Goal: Information Seeking & Learning: Learn about a topic

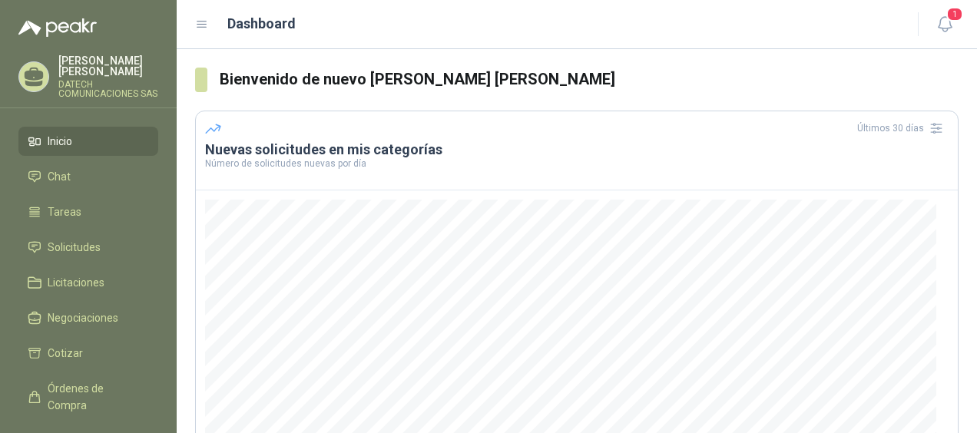
scroll to position [258, 0]
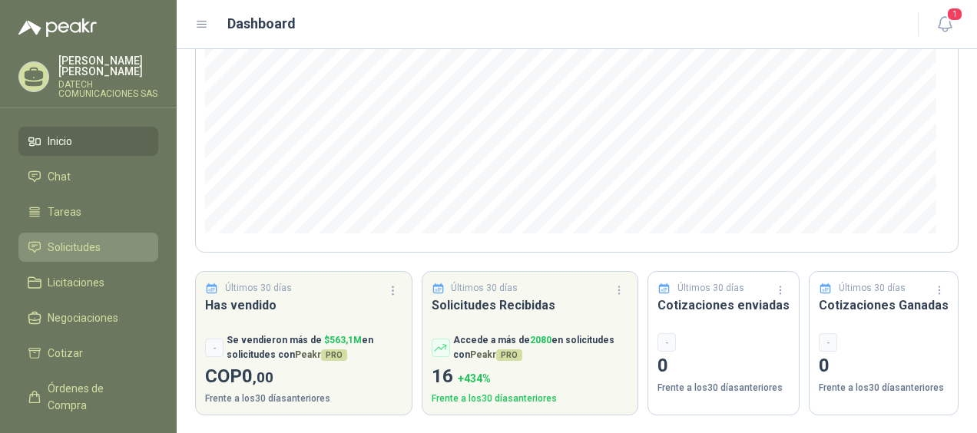
click at [92, 239] on span "Solicitudes" at bounding box center [74, 247] width 53 height 17
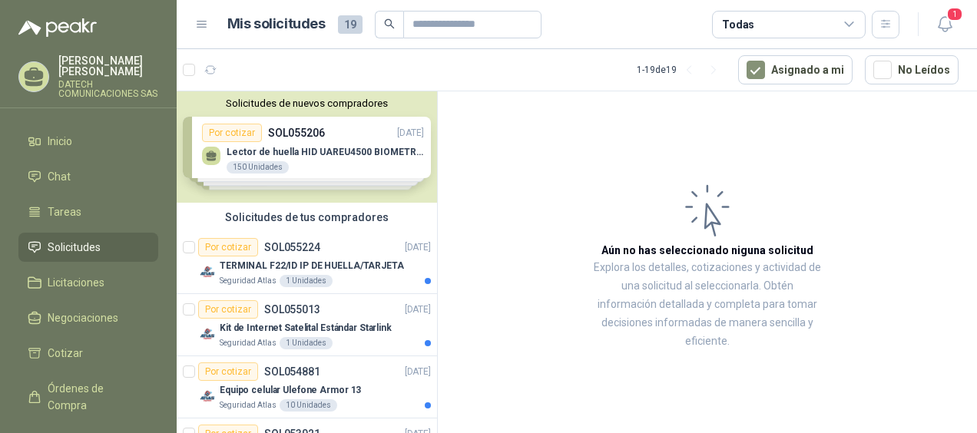
click at [301, 158] on div "Solicitudes de nuevos compradores Por cotizar SOL055206 [DATE] Lector de huella…" at bounding box center [307, 146] width 260 height 111
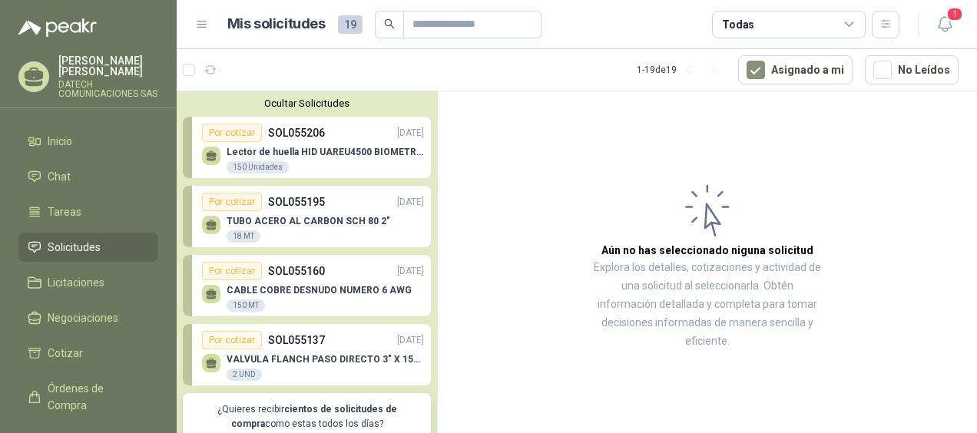
click at [266, 147] on p "Lector de huella HID UAREU4500 BIOMETRICO" at bounding box center [325, 152] width 197 height 11
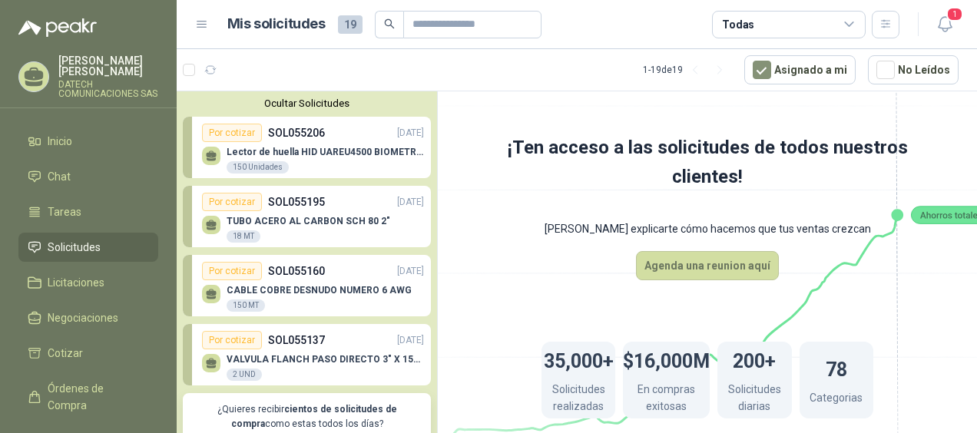
click at [247, 135] on div "Por cotizar" at bounding box center [232, 133] width 60 height 18
click at [275, 141] on div "Por cotizar SOL055206 [DATE]" at bounding box center [313, 133] width 222 height 18
click at [276, 141] on div "Por cotizar SOL055206 [DATE]" at bounding box center [313, 133] width 222 height 18
click at [244, 167] on div "150 Unidades" at bounding box center [258, 167] width 62 height 12
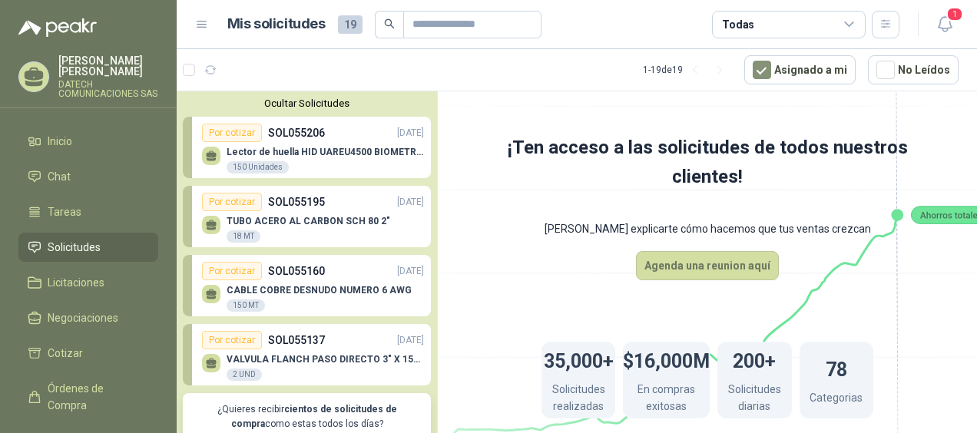
click at [212, 157] on icon at bounding box center [211, 154] width 11 height 7
click at [234, 131] on div "Por cotizar" at bounding box center [232, 133] width 60 height 18
click at [309, 127] on p "SOL055206" at bounding box center [296, 132] width 57 height 17
drag, startPoint x: 303, startPoint y: 128, endPoint x: 291, endPoint y: 132, distance: 12.1
click at [291, 132] on p "SOL055206" at bounding box center [296, 132] width 57 height 17
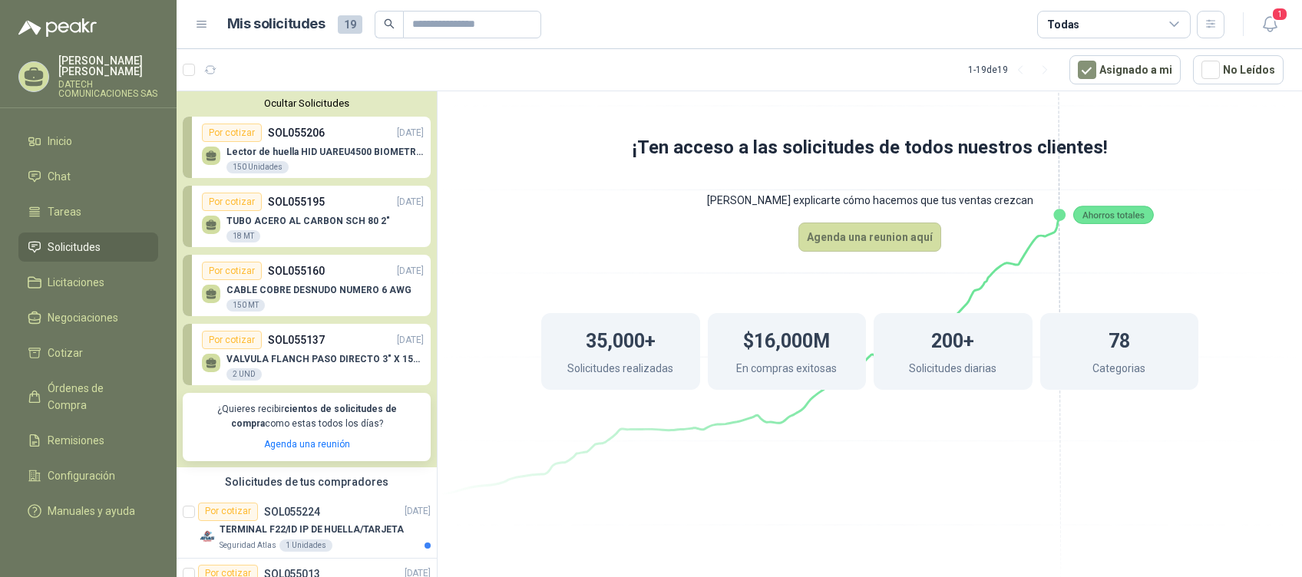
drag, startPoint x: 957, startPoint y: 0, endPoint x: 729, endPoint y: 108, distance: 252.1
click at [726, 108] on icon at bounding box center [870, 262] width 860 height 726
click at [976, 25] on icon "button" at bounding box center [1270, 24] width 19 height 19
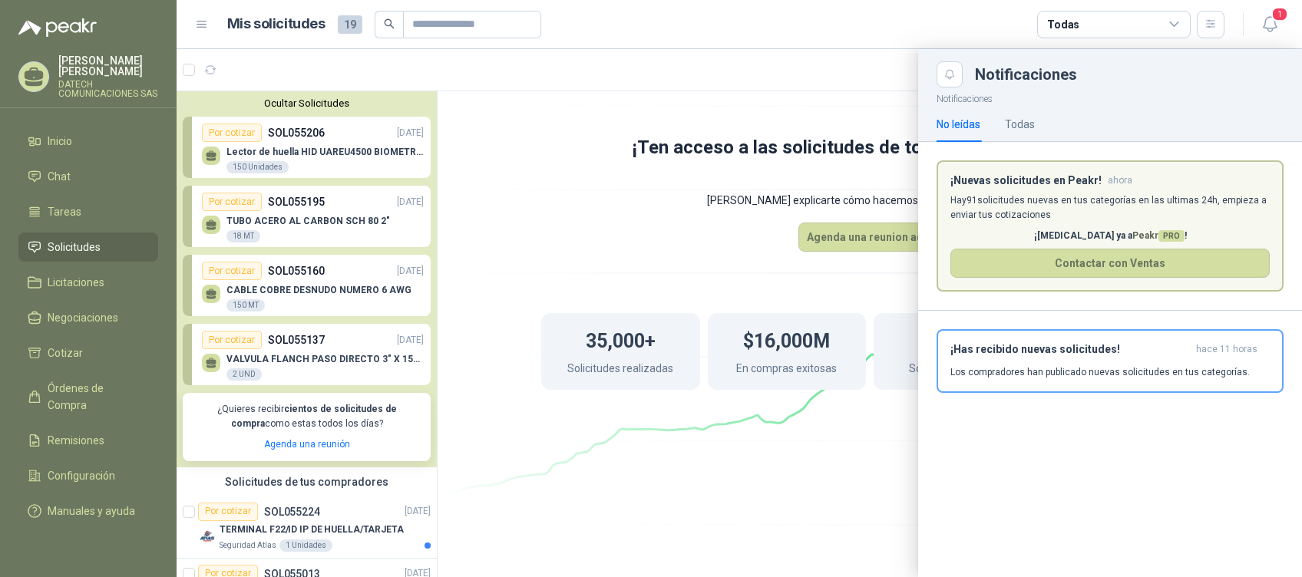
click at [872, 299] on div at bounding box center [740, 313] width 1126 height 528
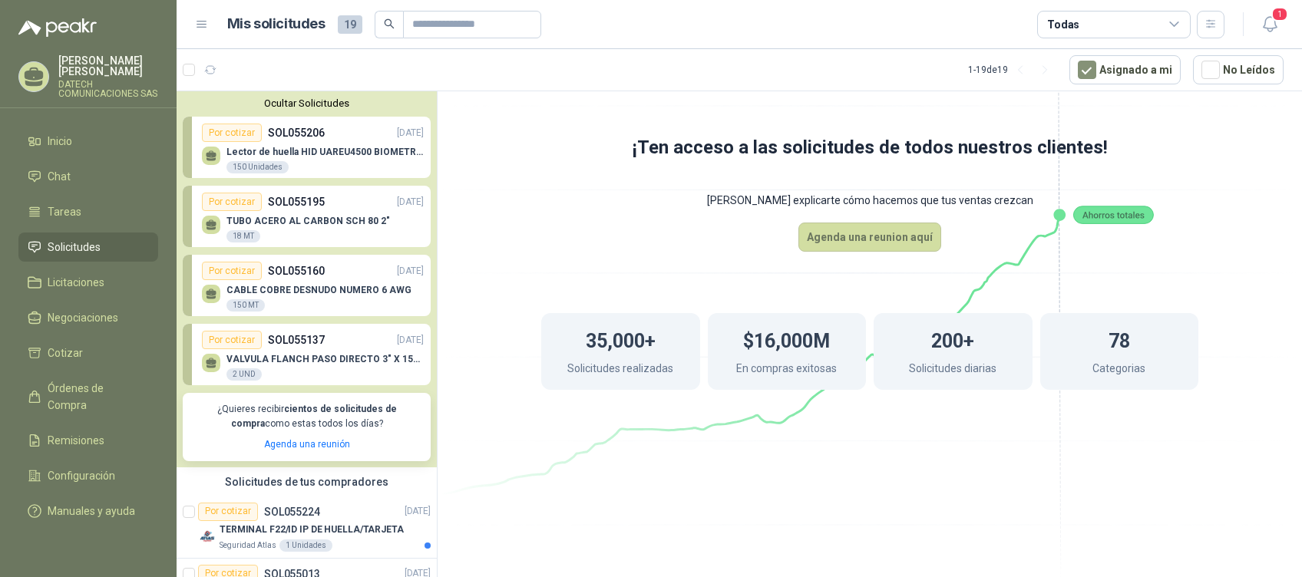
click at [262, 177] on link "Por cotizar SOL055206 [DATE] Lector de huella HID UAREU4500 BIOMETRICO 150 Unid…" at bounding box center [307, 147] width 248 height 61
click at [260, 166] on div "150 Unidades" at bounding box center [258, 167] width 62 height 12
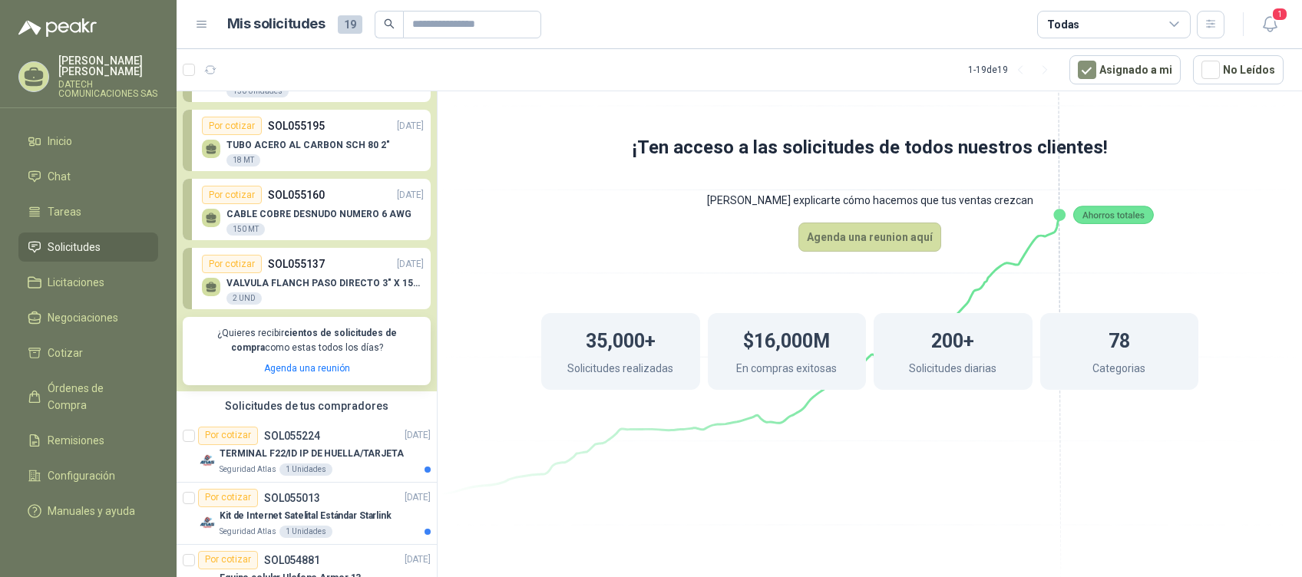
scroll to position [204, 0]
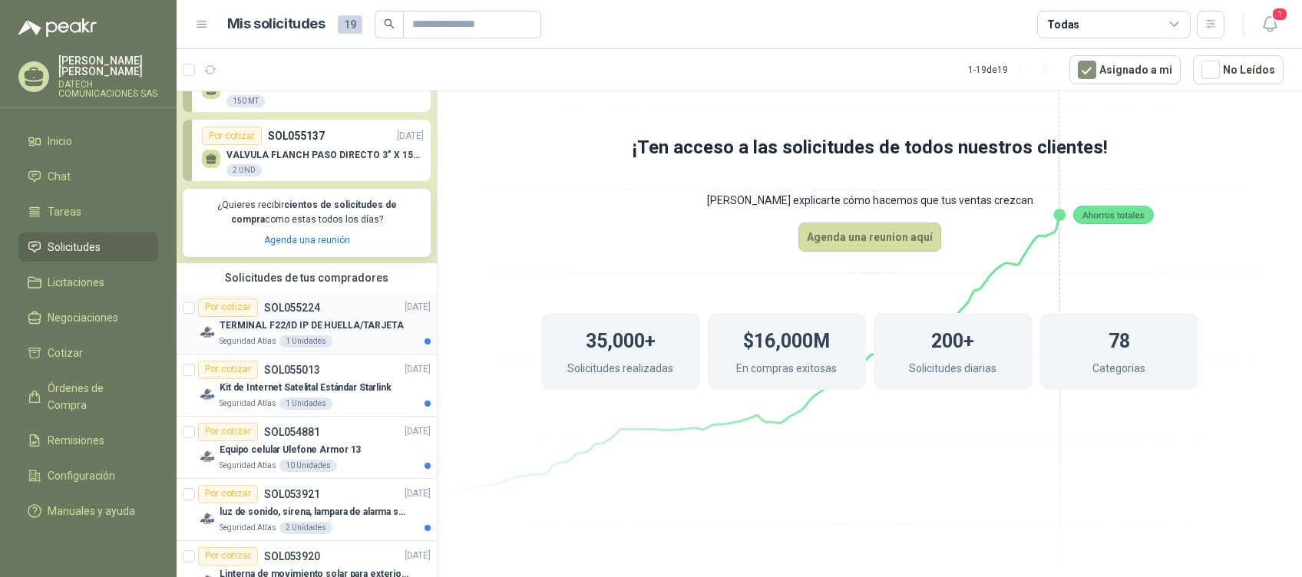
click at [306, 328] on p "TERMINAL F22/ID IP DE HUELLA/TARJETA" at bounding box center [312, 326] width 184 height 15
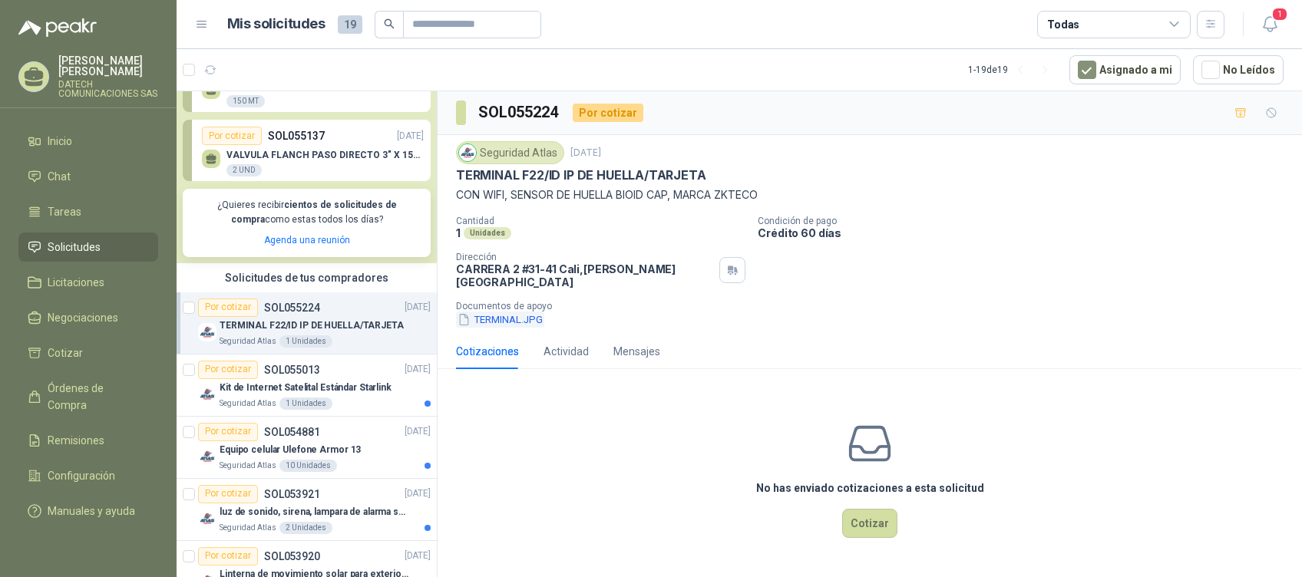
click at [503, 312] on button "TERMINAL.JPG" at bounding box center [500, 320] width 88 height 16
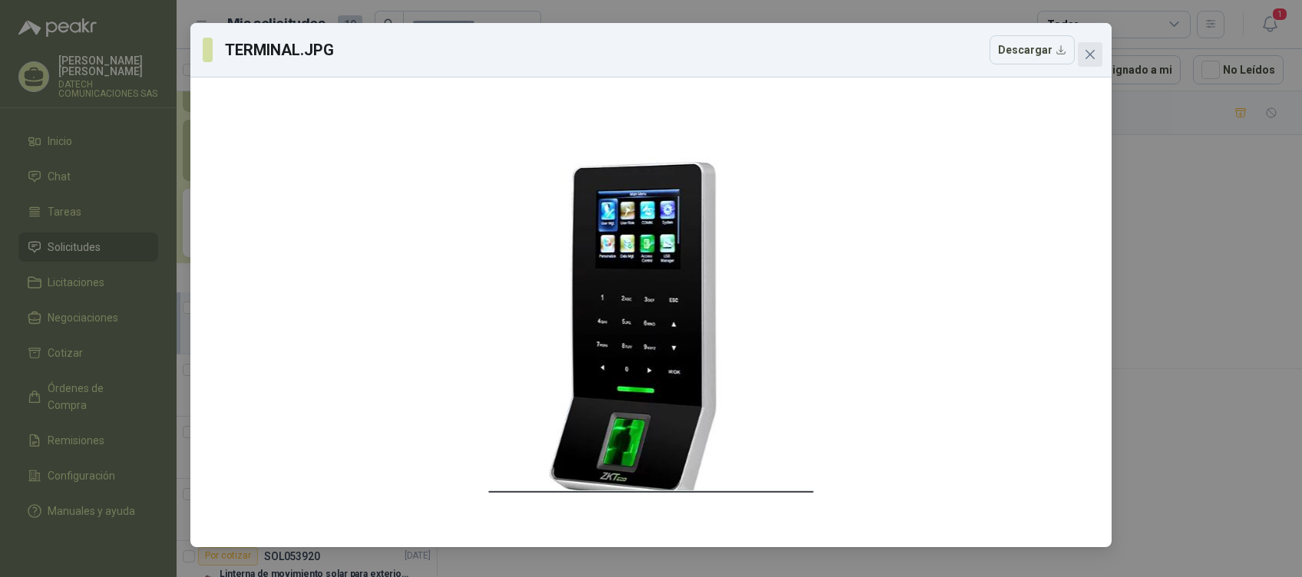
click at [976, 55] on icon "close" at bounding box center [1090, 54] width 12 height 12
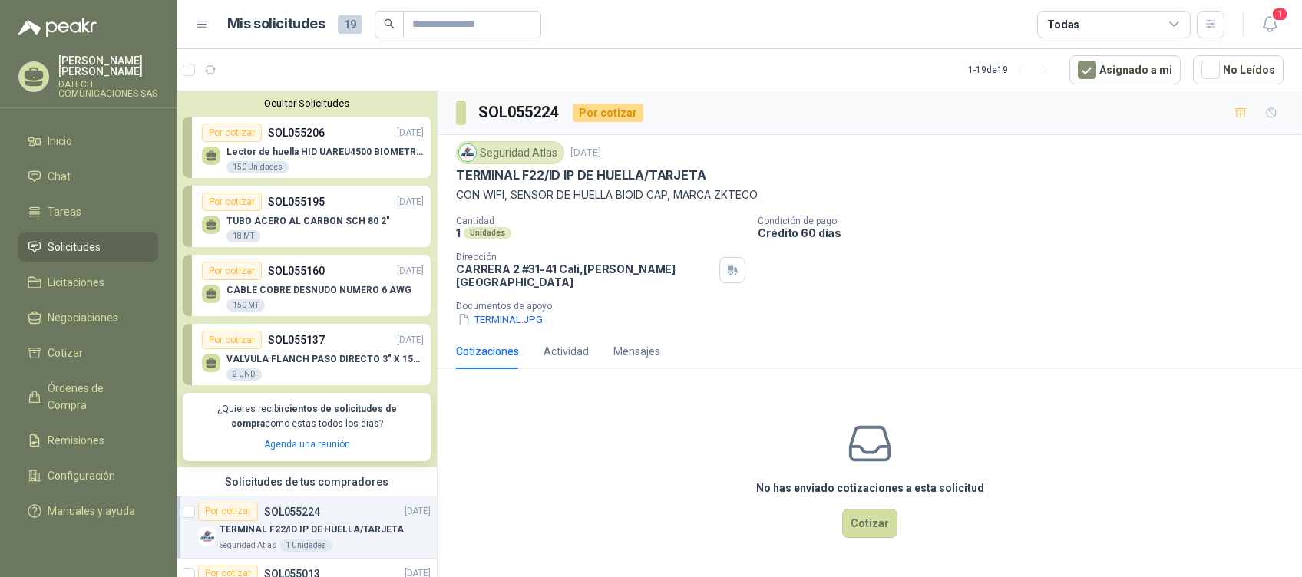
click at [350, 160] on div "Lector de huella HID UAREU4500 BIOMETRICO 150 Unidades" at bounding box center [325, 161] width 197 height 28
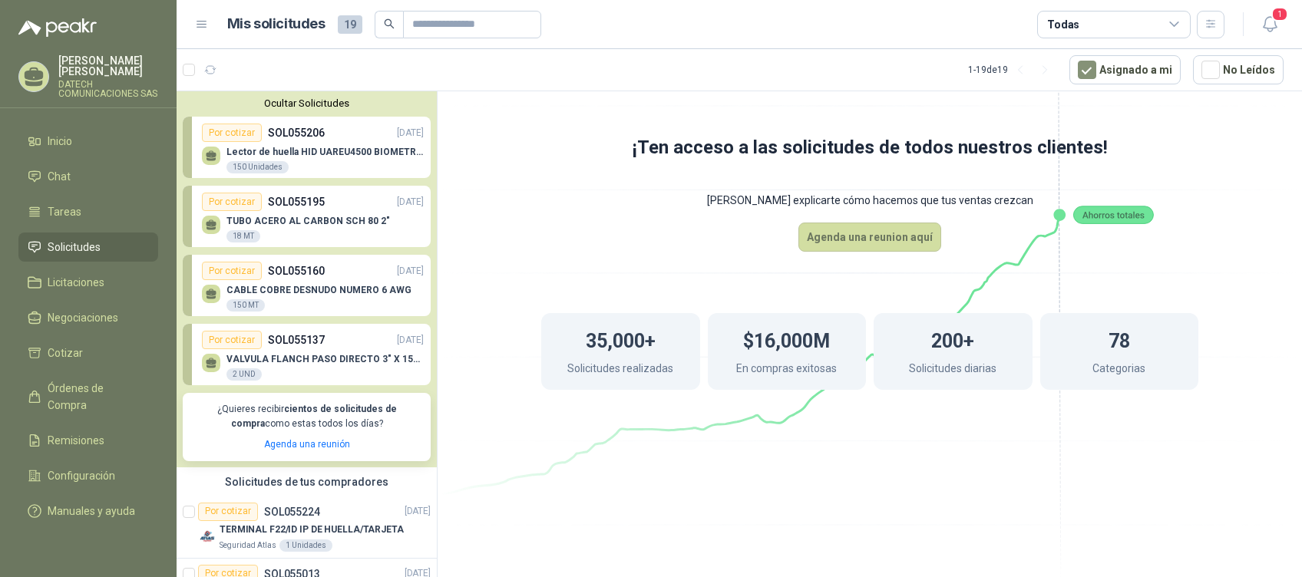
click at [349, 160] on div "Lector de huella HID UAREU4500 BIOMETRICO 150 Unidades" at bounding box center [325, 161] width 197 height 28
click at [279, 141] on p "SOL055206" at bounding box center [296, 132] width 57 height 17
click at [213, 131] on div "Por cotizar" at bounding box center [232, 133] width 60 height 18
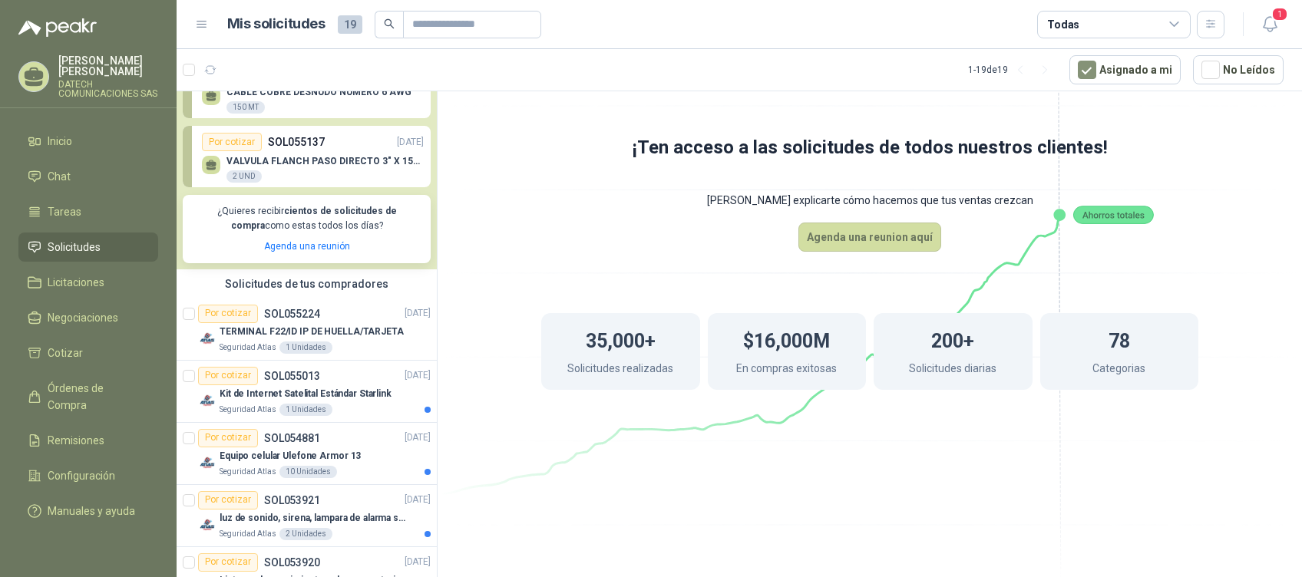
scroll to position [178, 0]
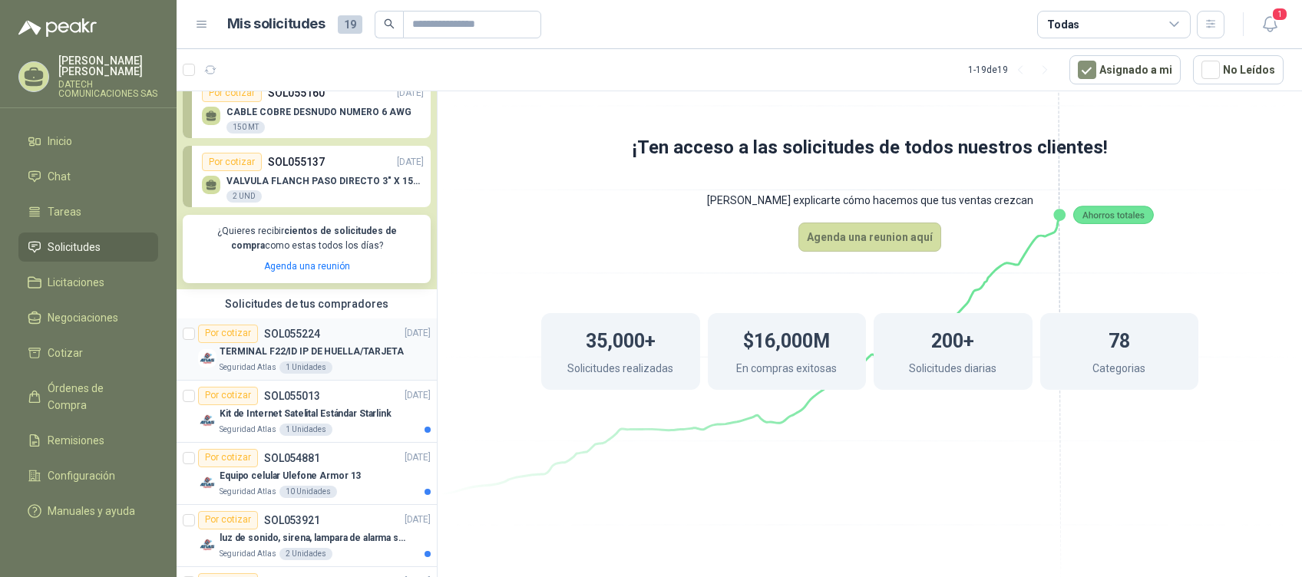
click at [299, 344] on div "TERMINAL F22/ID IP DE HUELLA/TARJETA" at bounding box center [325, 352] width 211 height 18
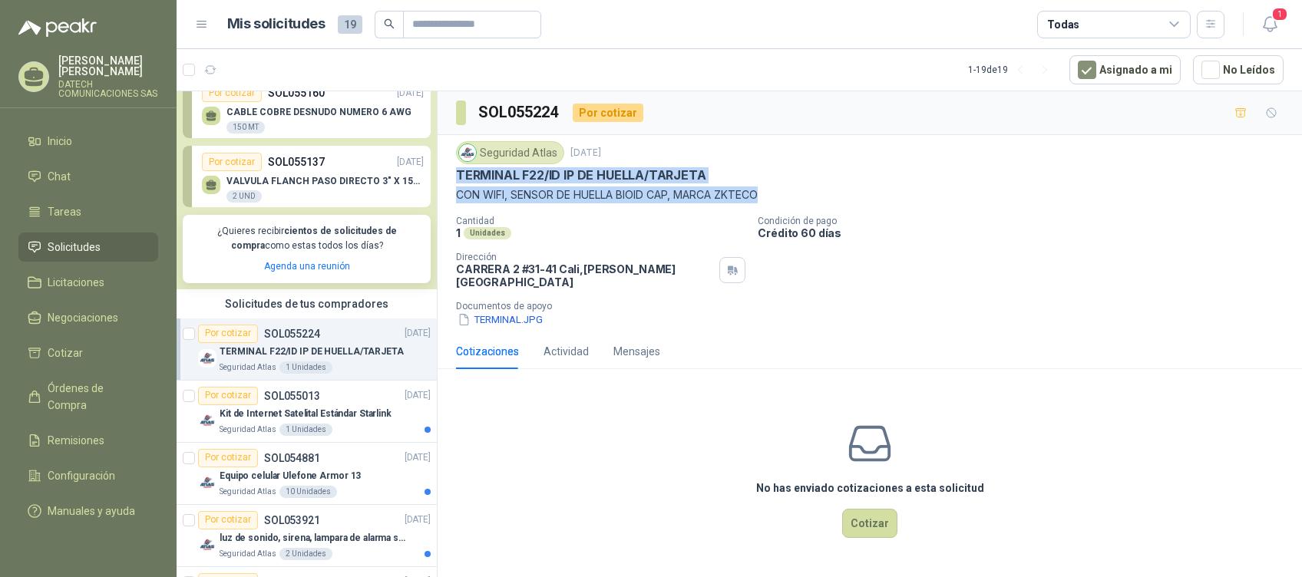
drag, startPoint x: 455, startPoint y: 173, endPoint x: 786, endPoint y: 193, distance: 332.3
click at [786, 193] on div "Seguridad Atlas [DATE] TERMINAL F22/ID IP DE HUELLA/TARJETA CON WIFI, SENSOR DE…" at bounding box center [870, 234] width 865 height 199
copy div "TERMINAL F22/ID IP DE HUELLA/TARJETA CON WIFI, SENSOR DE HUELLA BIOID CAP, MARC…"
click at [976, 31] on icon "button" at bounding box center [1270, 24] width 19 height 19
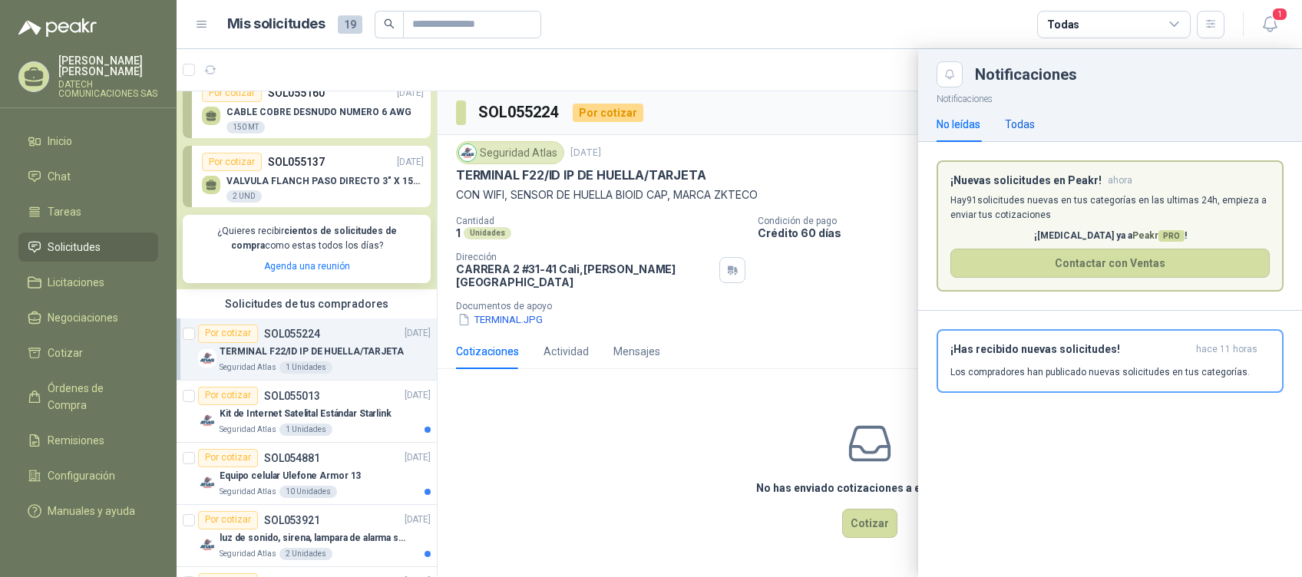
click at [976, 116] on div "Todas" at bounding box center [1020, 124] width 30 height 17
click at [878, 163] on div at bounding box center [740, 313] width 1126 height 528
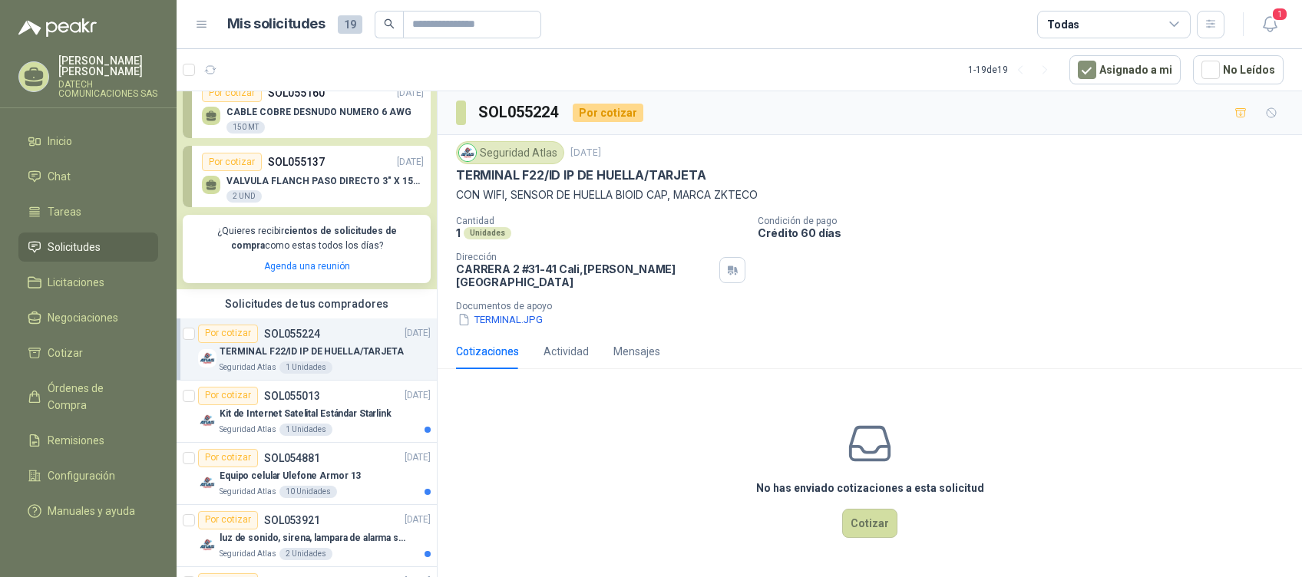
click at [976, 11] on button "1" at bounding box center [1270, 25] width 28 height 28
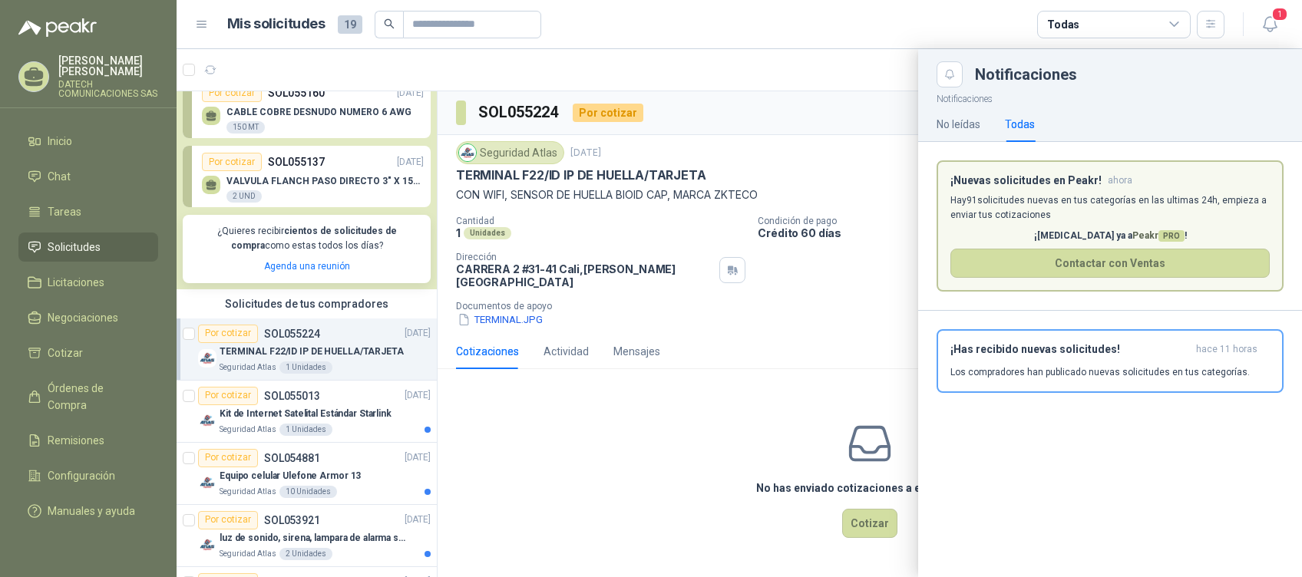
drag, startPoint x: 430, startPoint y: 241, endPoint x: 446, endPoint y: 147, distance: 95.1
click at [446, 147] on div at bounding box center [740, 313] width 1126 height 528
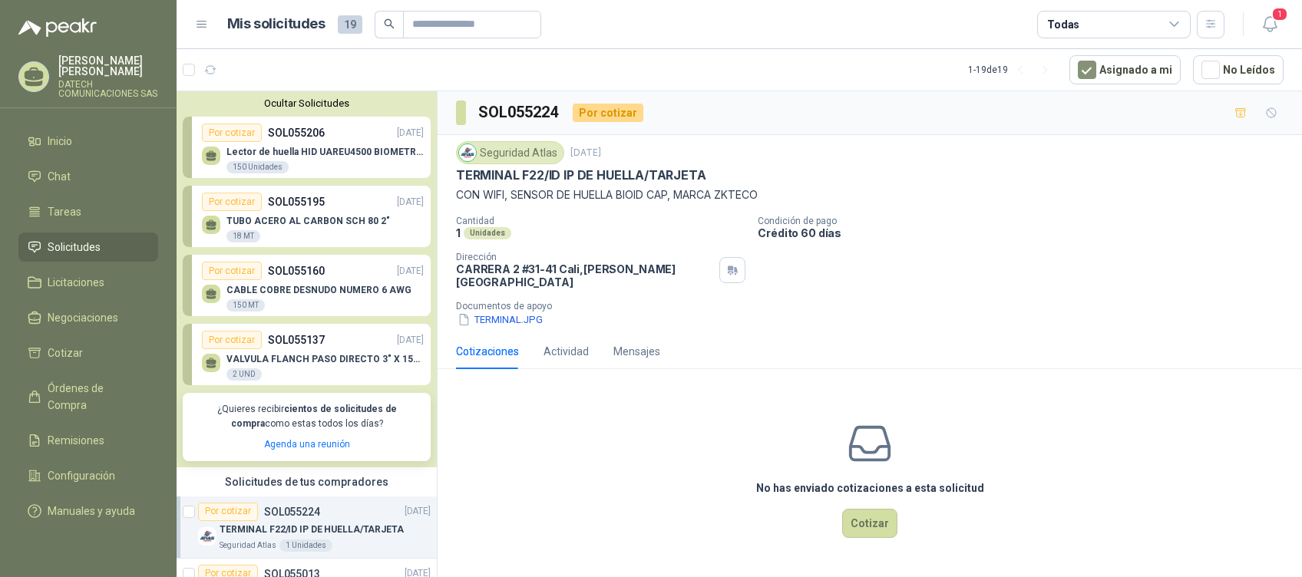
click at [329, 145] on div "Lector de huella HID UAREU4500 BIOMETRICO 150 Unidades" at bounding box center [313, 158] width 222 height 32
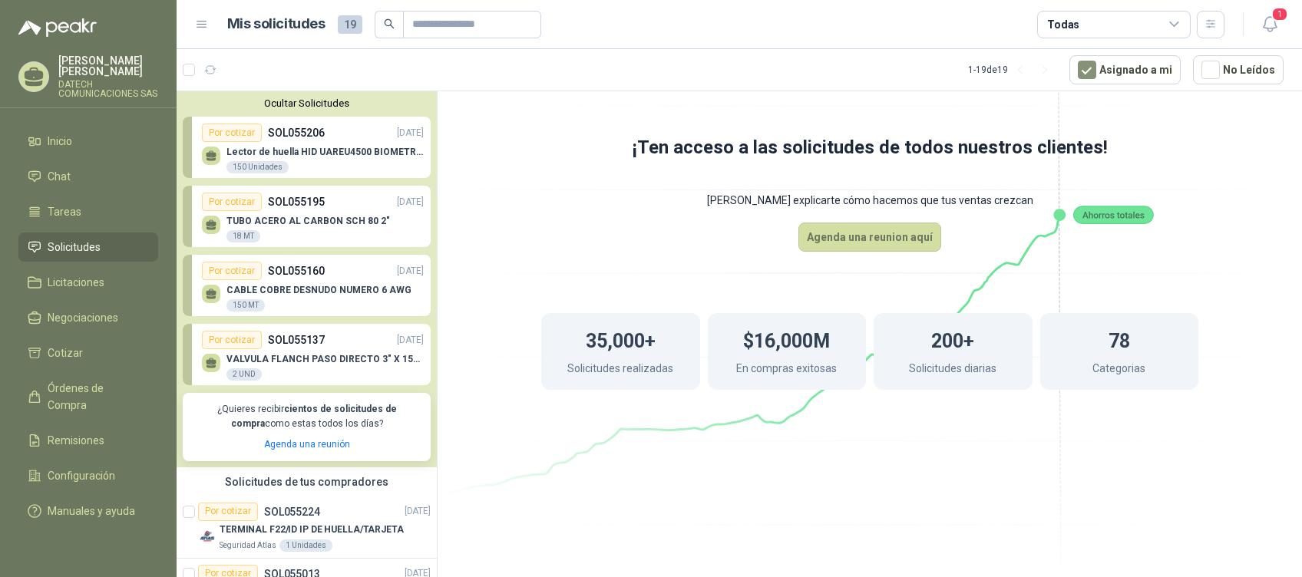
click at [329, 145] on div "Lector de huella HID UAREU4500 BIOMETRICO 150 Unidades" at bounding box center [313, 158] width 222 height 32
click at [246, 135] on div "Por cotizar" at bounding box center [232, 133] width 60 height 18
click at [74, 272] on link "Licitaciones" at bounding box center [88, 282] width 140 height 29
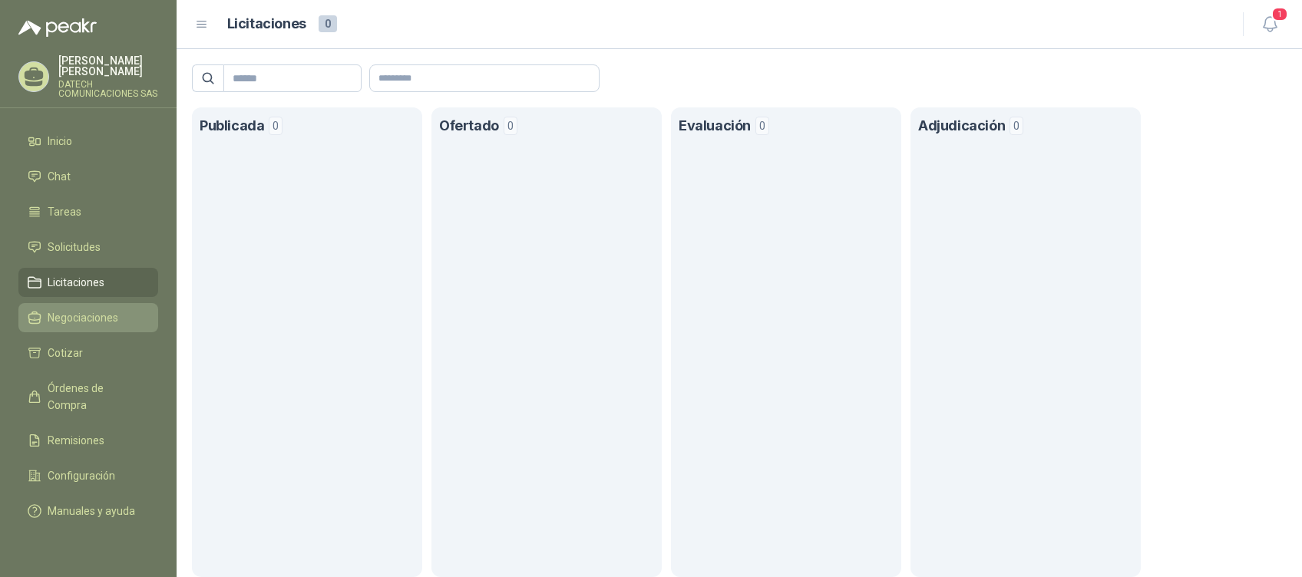
click at [71, 321] on span "Negociaciones" at bounding box center [83, 317] width 71 height 17
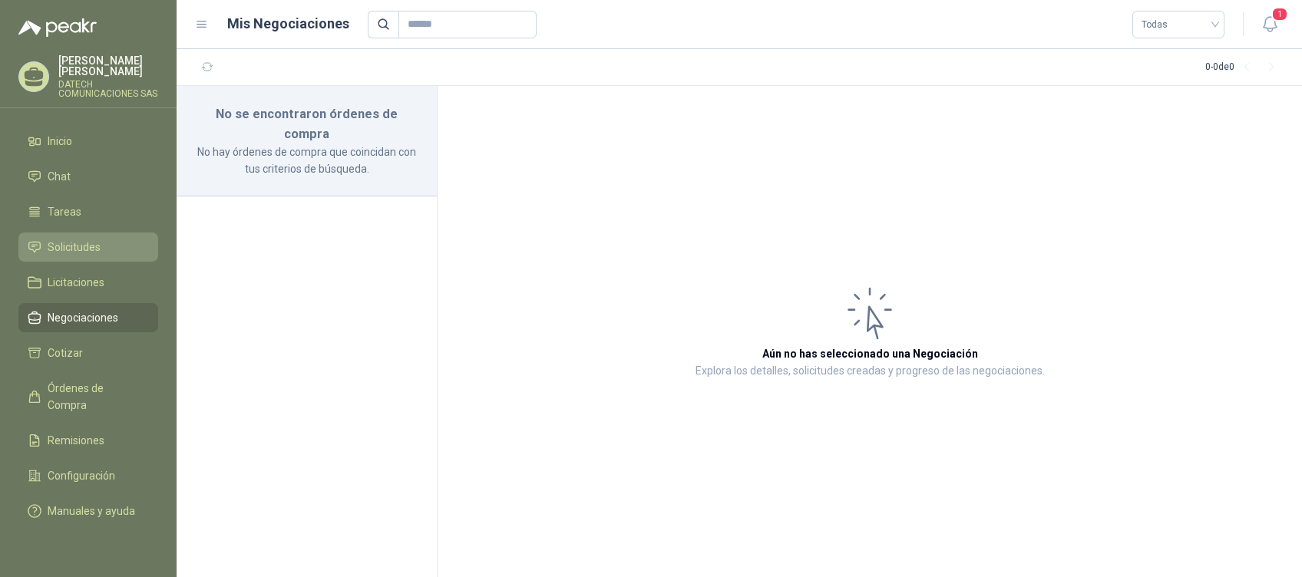
click at [97, 242] on span "Solicitudes" at bounding box center [74, 247] width 53 height 17
